Goal: Navigation & Orientation: Find specific page/section

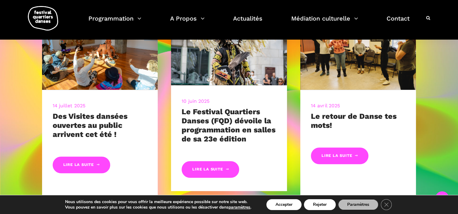
scroll to position [303, 0]
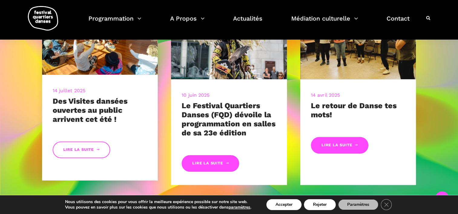
click at [75, 151] on link "Lire la suite" at bounding box center [82, 150] width 58 height 17
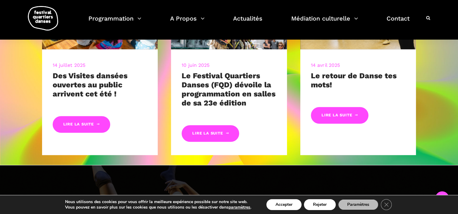
scroll to position [333, 0]
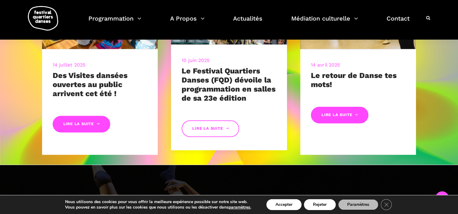
click at [213, 126] on link "Lire la suite" at bounding box center [211, 128] width 58 height 17
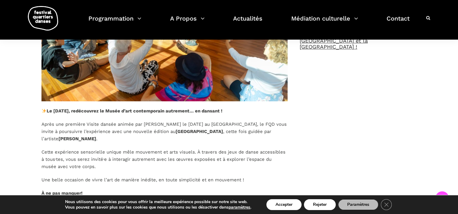
scroll to position [303, 0]
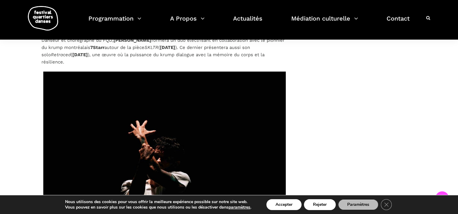
scroll to position [1786, 0]
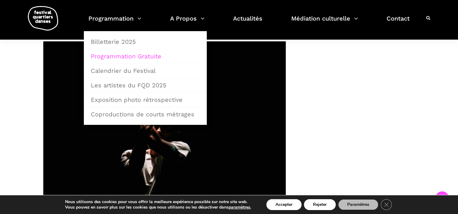
click at [116, 54] on link "Programmation Gratuite" at bounding box center [145, 56] width 116 height 14
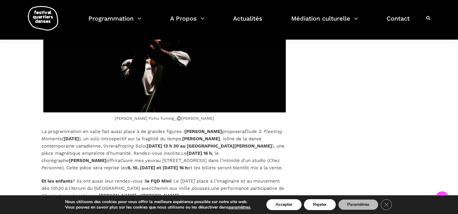
scroll to position [1877, 0]
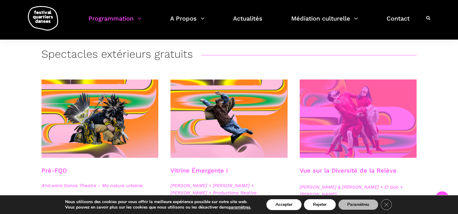
scroll to position [121, 0]
